Goal: Task Accomplishment & Management: Use online tool/utility

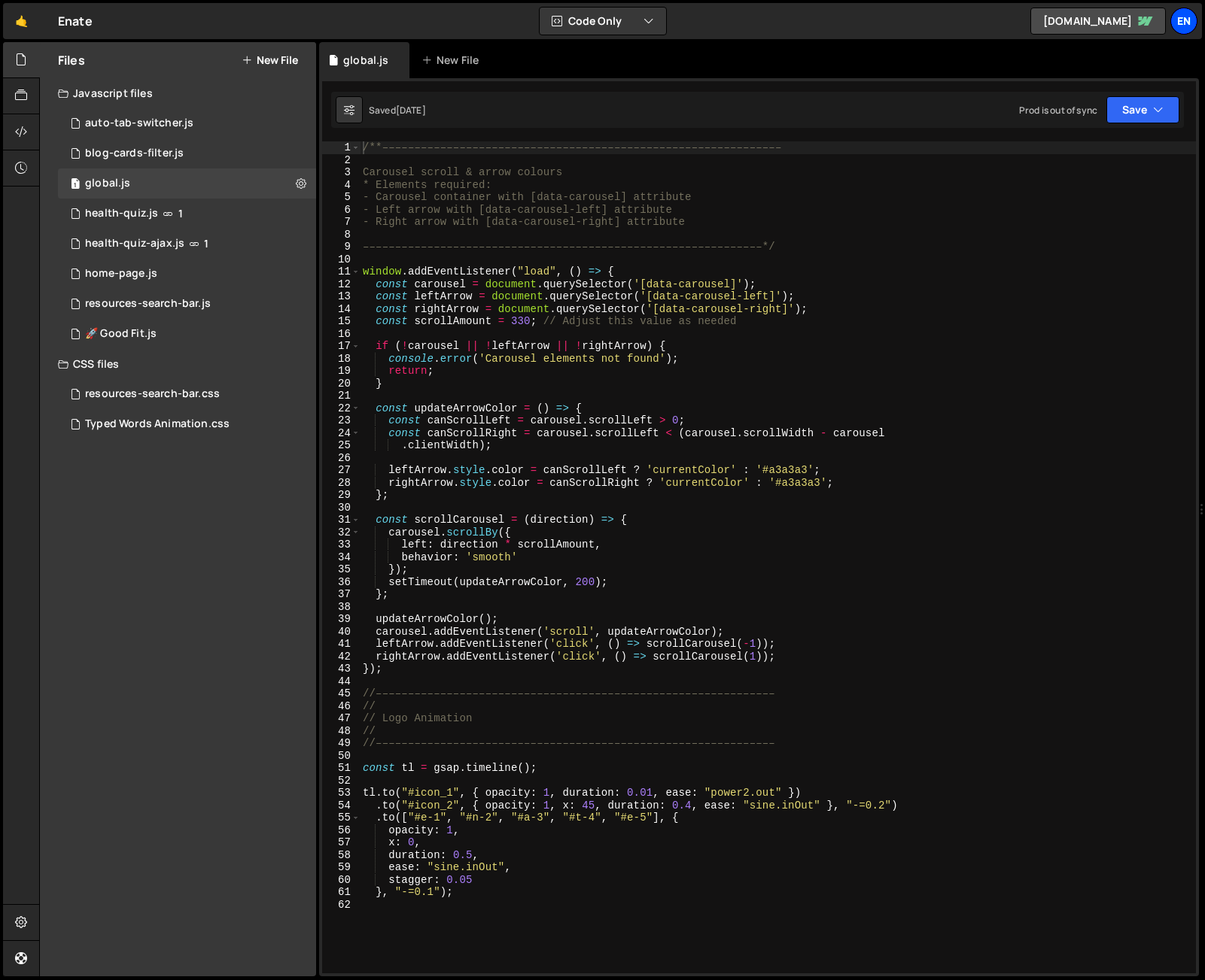
click at [1174, 15] on div "En" at bounding box center [1183, 21] width 27 height 27
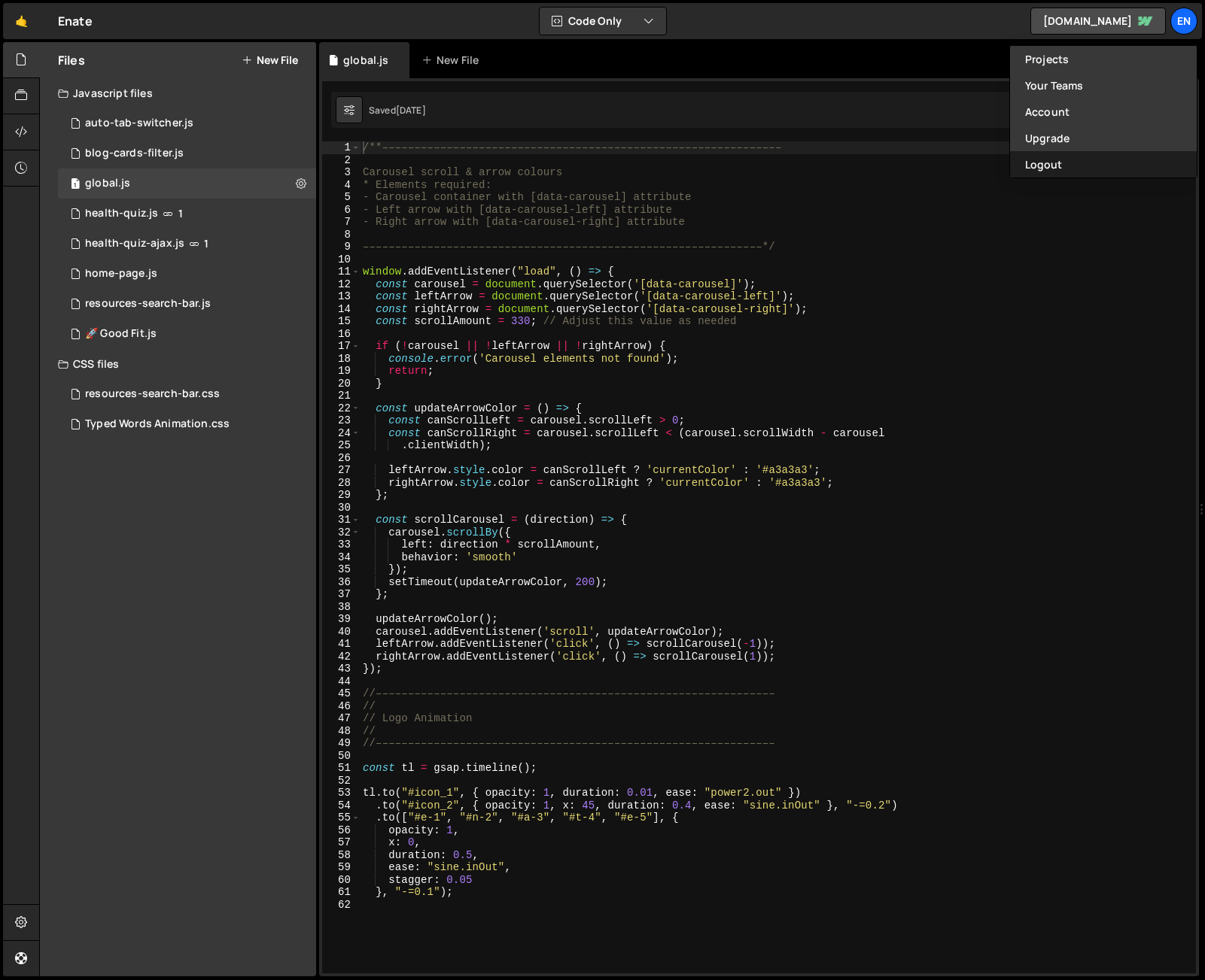
click at [1095, 163] on button "Logout" at bounding box center [1102, 164] width 186 height 26
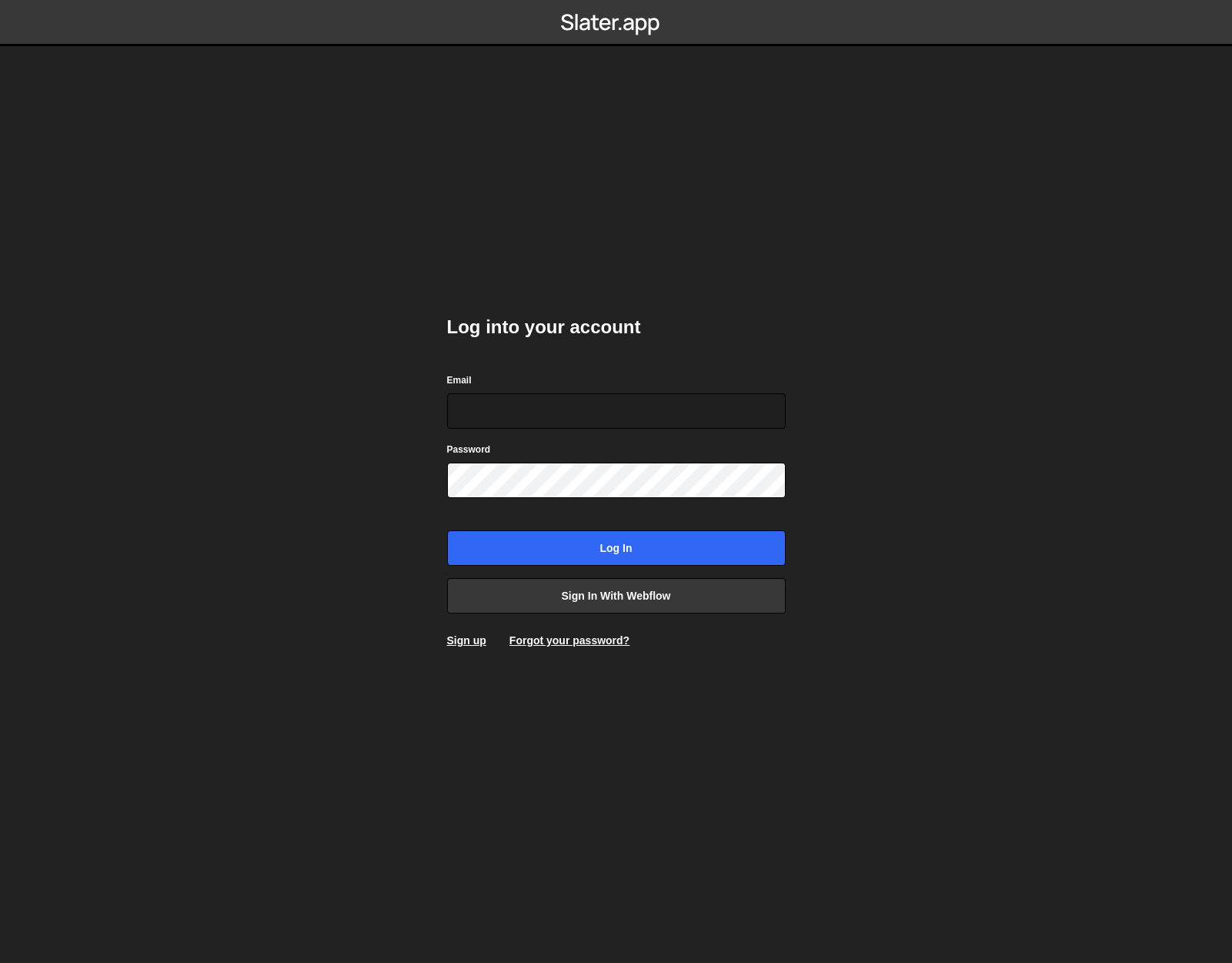
click at [327, 413] on body "Log into your account Email Password Log in Sign in with Webflow Sign up Forgot…" at bounding box center [616, 481] width 1232 height 963
click at [643, 594] on link "Sign in with Webflow" at bounding box center [616, 595] width 338 height 35
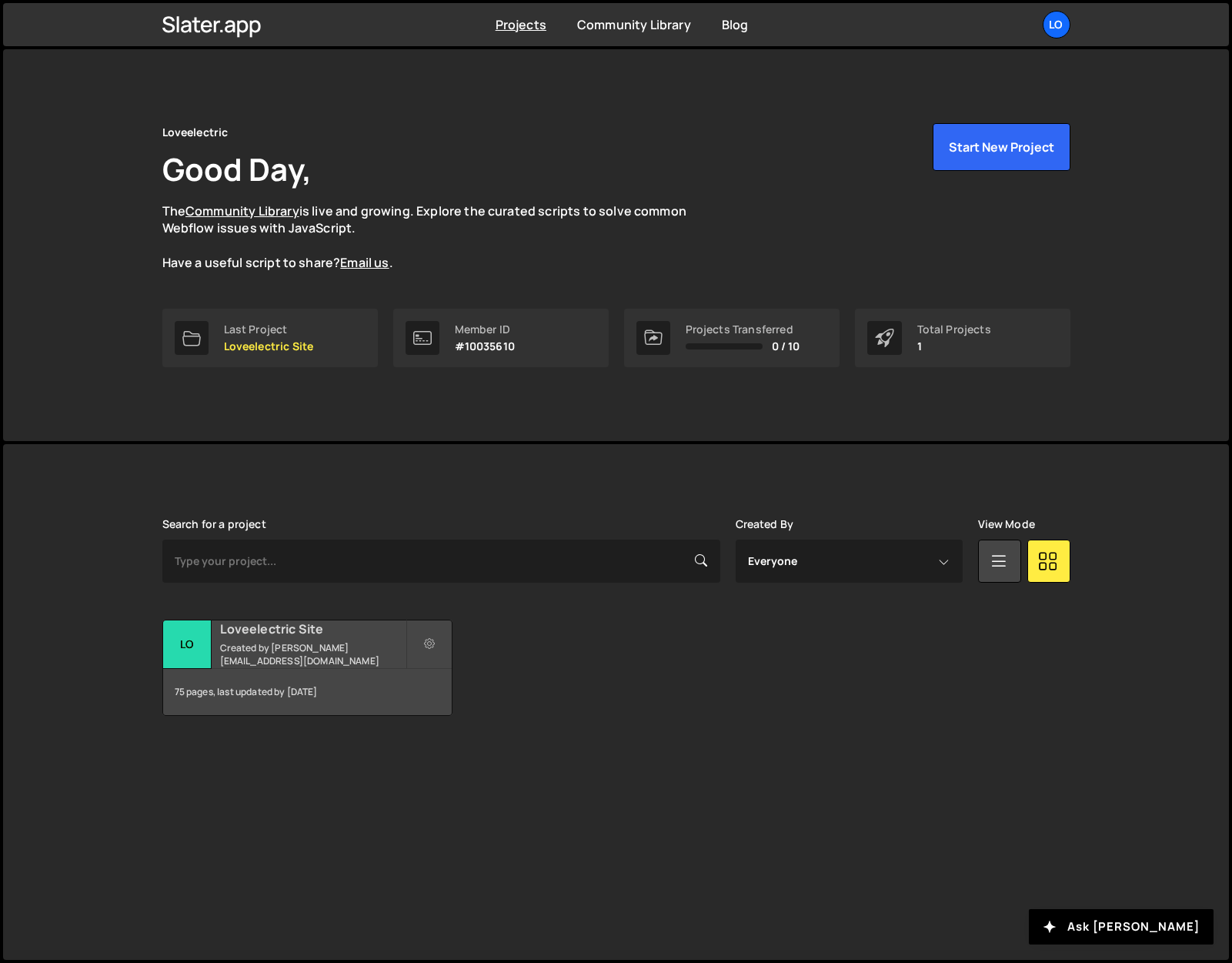
click at [241, 637] on h2 "Loveelectric Site" at bounding box center [312, 629] width 185 height 17
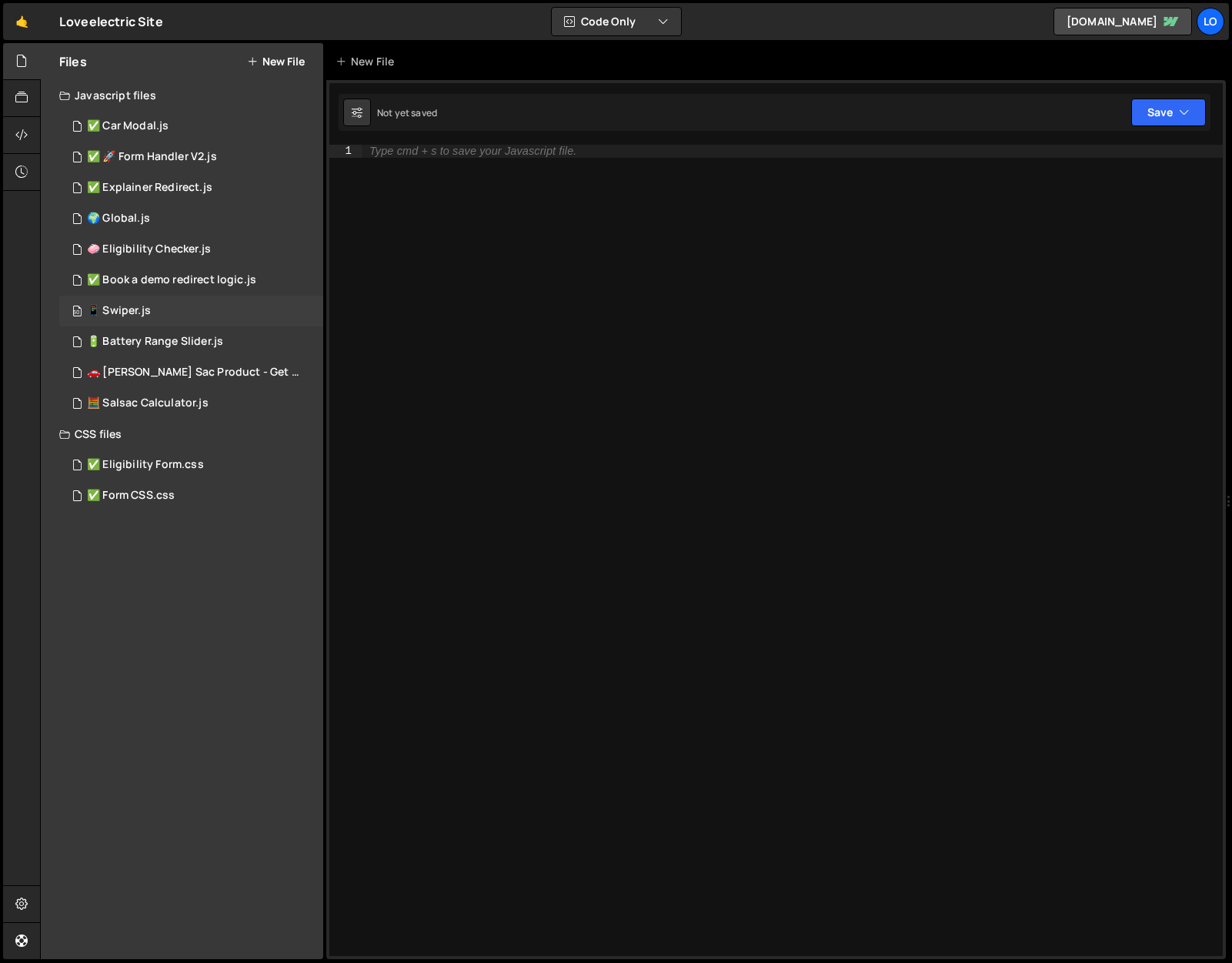
click at [170, 298] on div "50 📱 Swiper.js 0" at bounding box center [191, 311] width 264 height 31
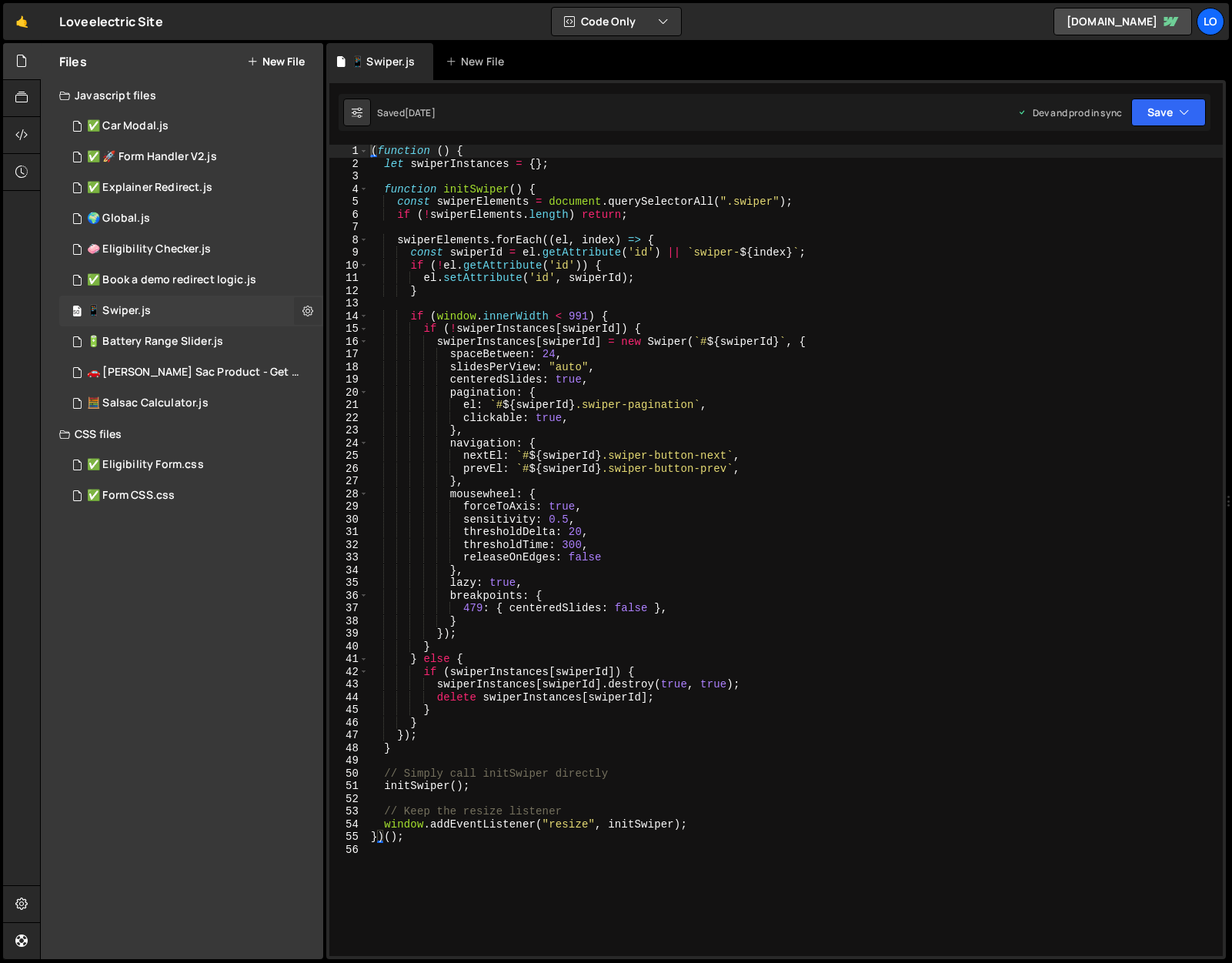
click at [302, 306] on icon at bounding box center [307, 310] width 11 height 14
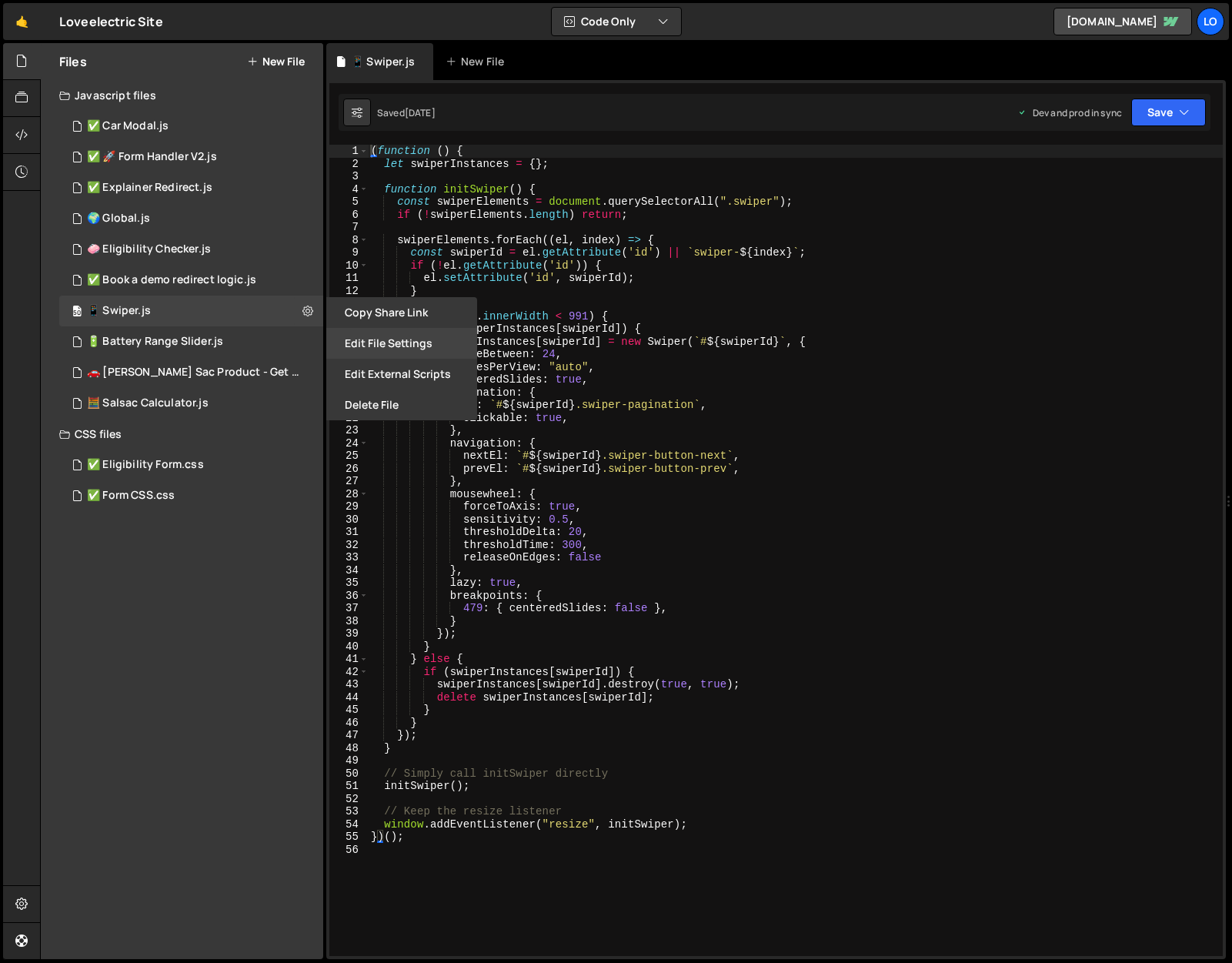
click at [384, 348] on button "Edit File Settings" at bounding box center [402, 343] width 151 height 31
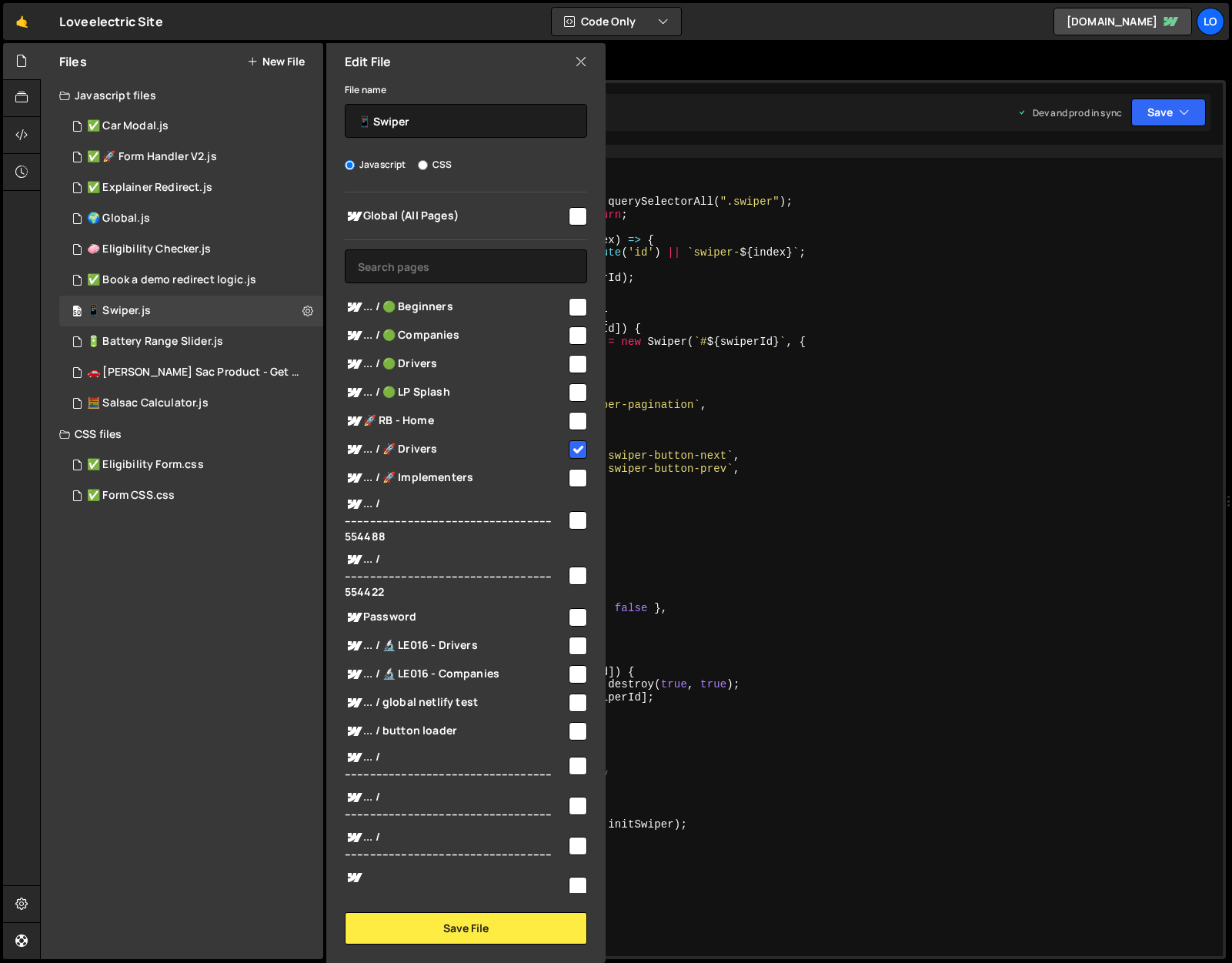
click at [570, 308] on input "checkbox" at bounding box center [577, 307] width 18 height 18
checkbox input "true"
click at [568, 340] on input "checkbox" at bounding box center [577, 336] width 18 height 18
checkbox input "true"
click at [568, 368] on input "checkbox" at bounding box center [577, 364] width 18 height 18
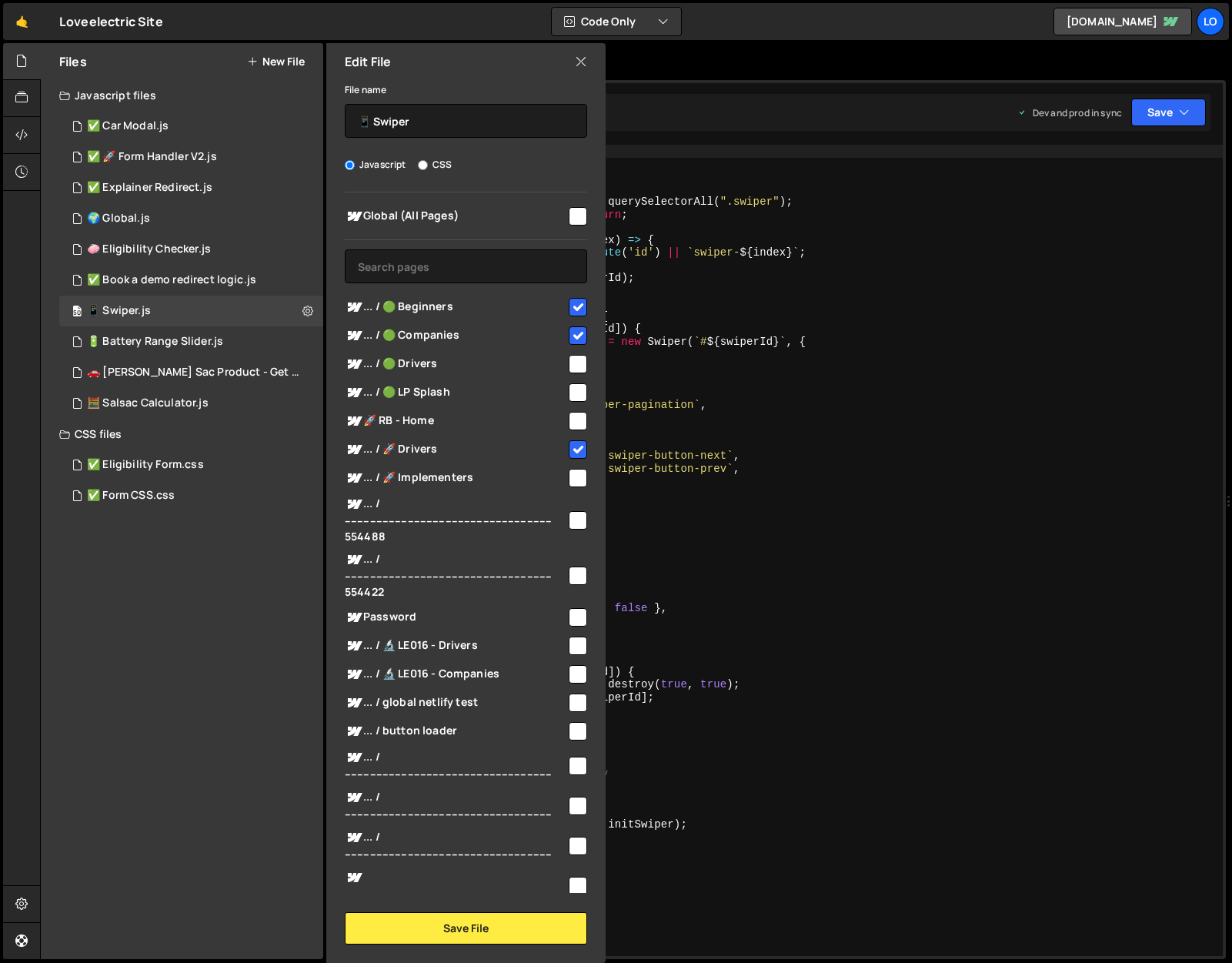
checkbox input "true"
click at [494, 927] on button "Save File" at bounding box center [466, 928] width 243 height 32
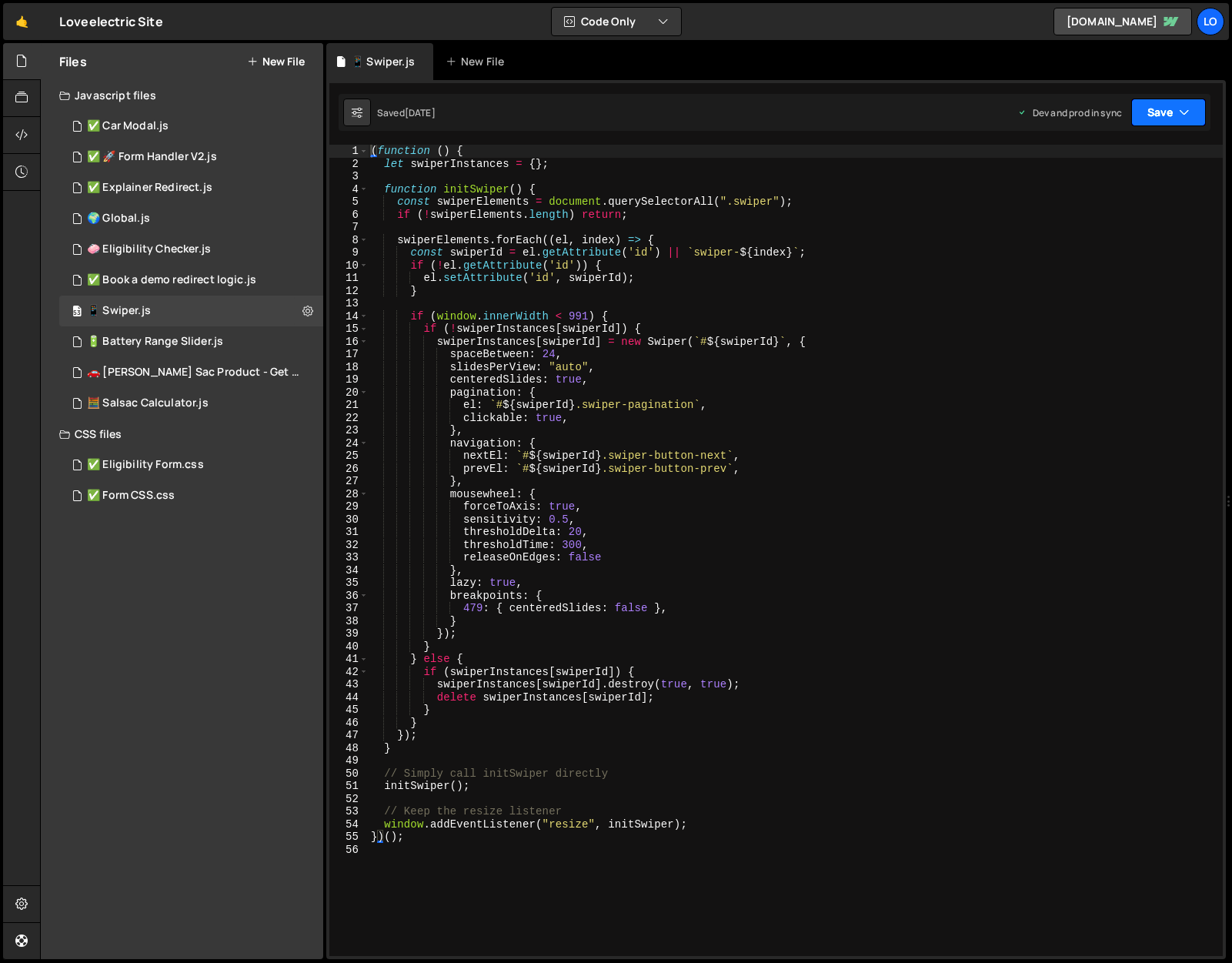
click at [1168, 109] on button "Save" at bounding box center [1167, 112] width 75 height 28
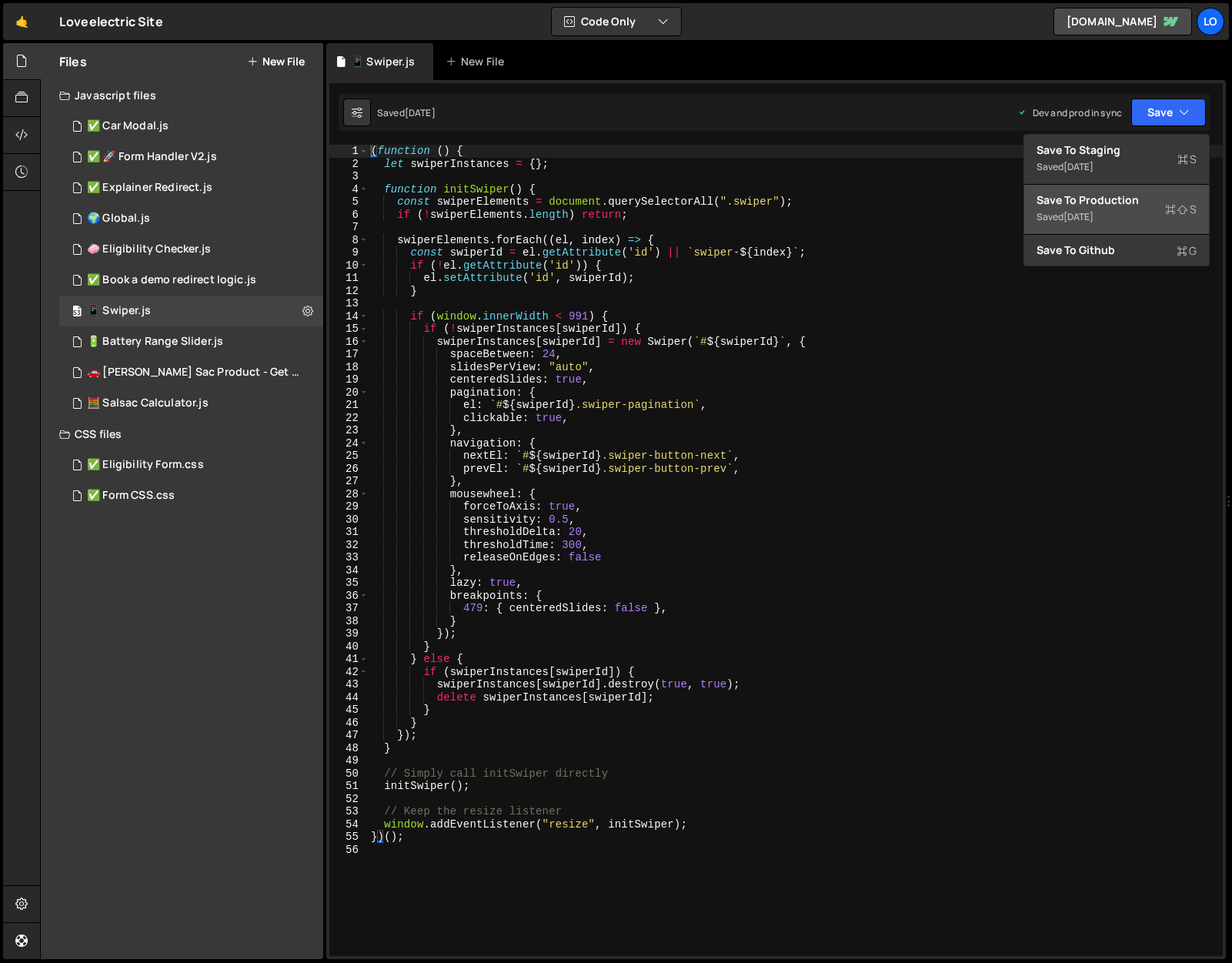
click at [1136, 201] on div "Save to Production S" at bounding box center [1116, 200] width 160 height 15
